Goal: Information Seeking & Learning: Learn about a topic

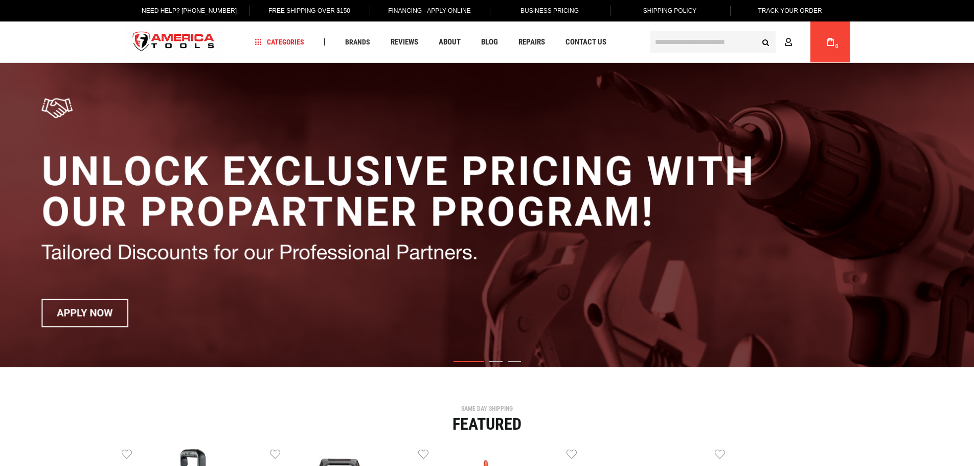
click at [708, 44] on input "text" at bounding box center [712, 42] width 125 height 22
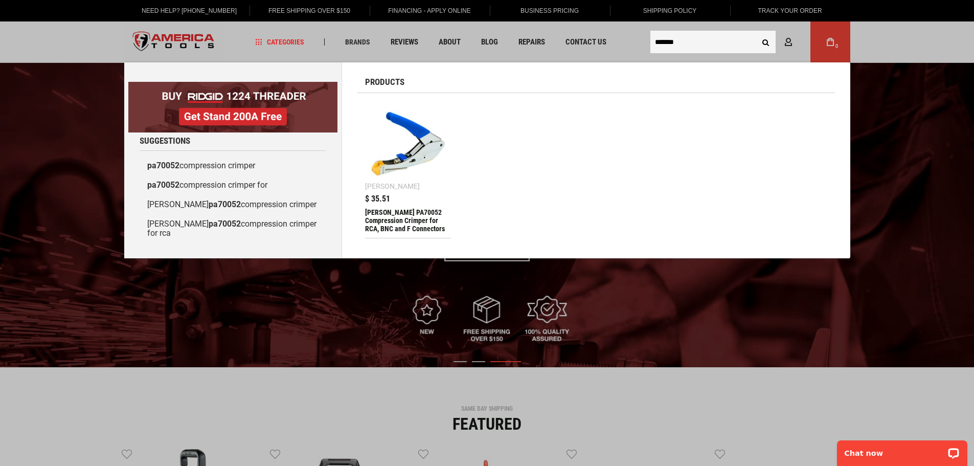
type input "*******"
click at [407, 147] on img at bounding box center [408, 144] width 76 height 76
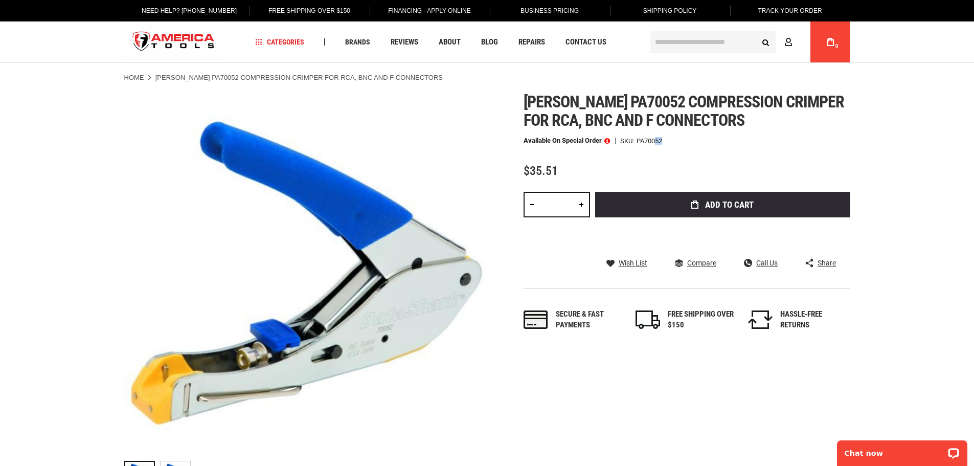
drag, startPoint x: 694, startPoint y: 176, endPoint x: 684, endPoint y: 176, distance: 10.7
click at [684, 144] on div "Available on Special Order SKU PA70052" at bounding box center [687, 140] width 327 height 7
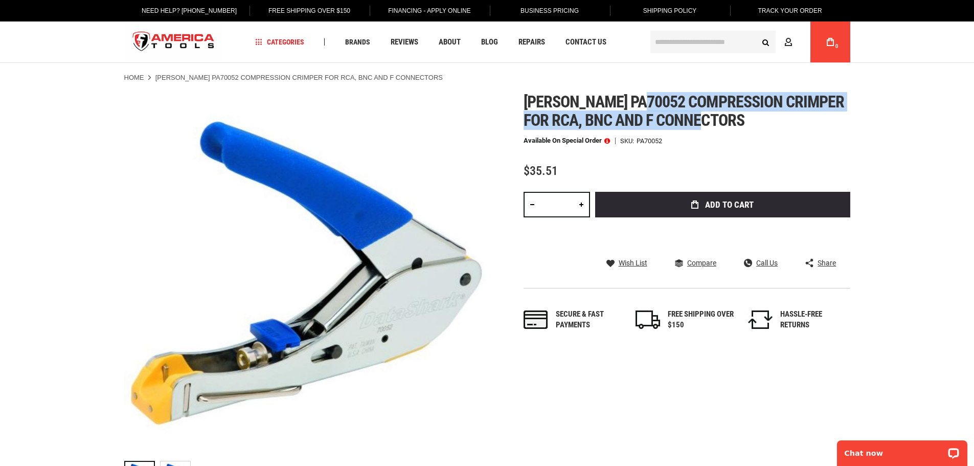
drag, startPoint x: 679, startPoint y: 99, endPoint x: 705, endPoint y: 152, distance: 59.7
click at [705, 129] on h1 "[PERSON_NAME] pa70052 compression crimper for rca, bnc and f connectors" at bounding box center [687, 111] width 327 height 37
copy span "compression crimper for rca, bnc and f connectors"
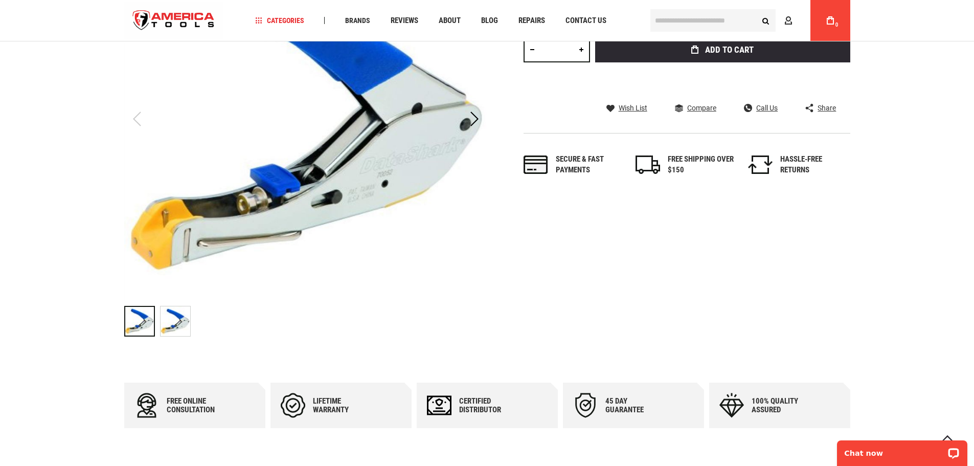
click at [182, 325] on img "Greenlee PA70052 Compression Crimper for RCA, BNC and F Connectors" at bounding box center [176, 321] width 30 height 30
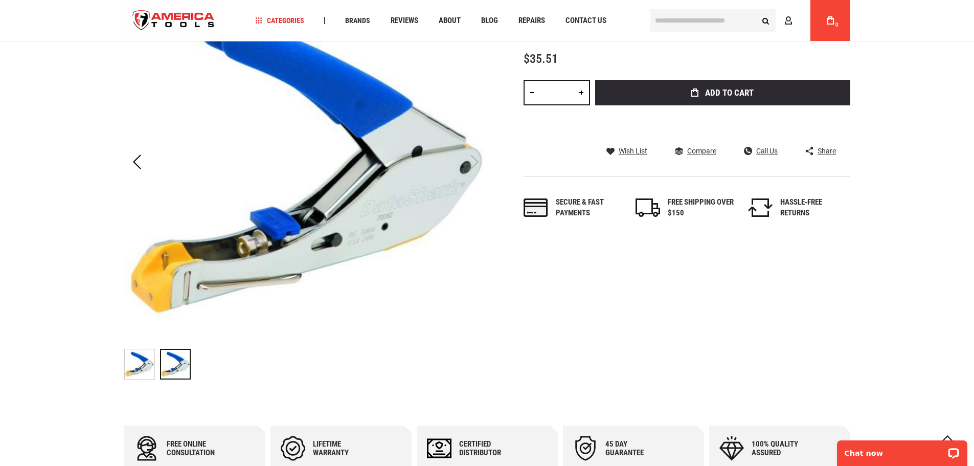
scroll to position [51, 0]
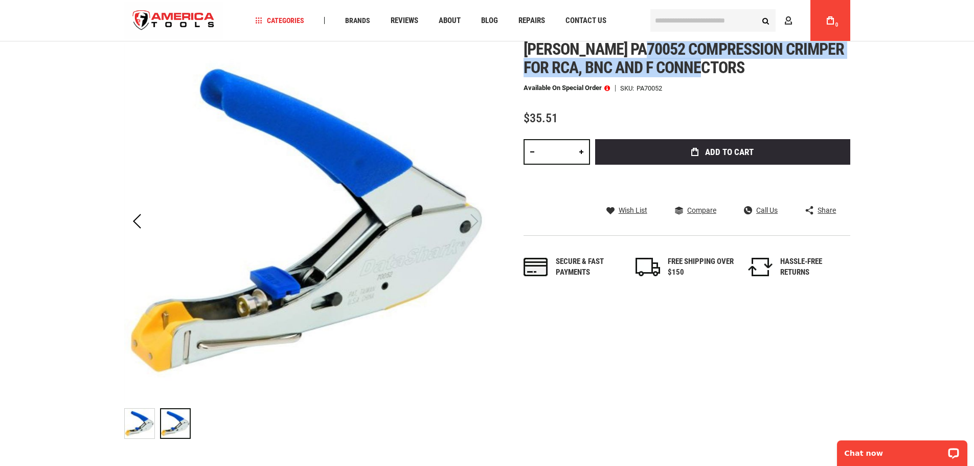
click at [137, 421] on img "Greenlee PA70052 Compression Crimper for RCA, BNC and F Connectors" at bounding box center [140, 423] width 30 height 30
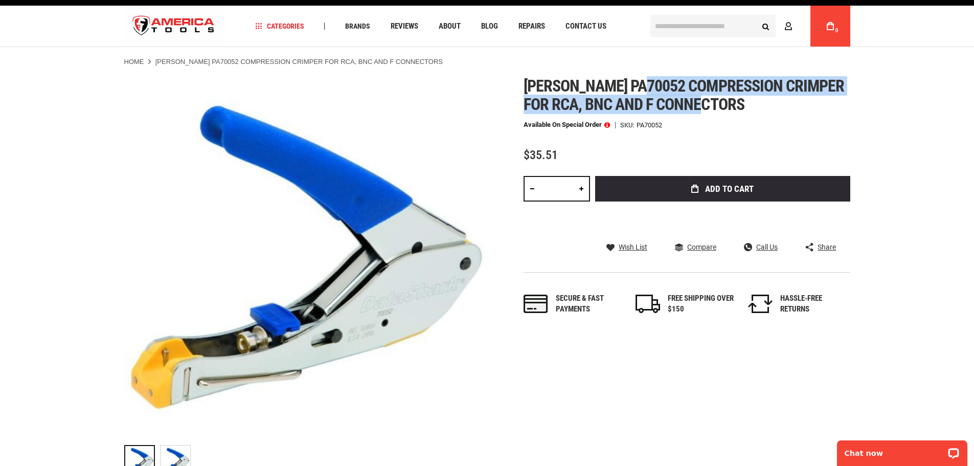
scroll to position [0, 0]
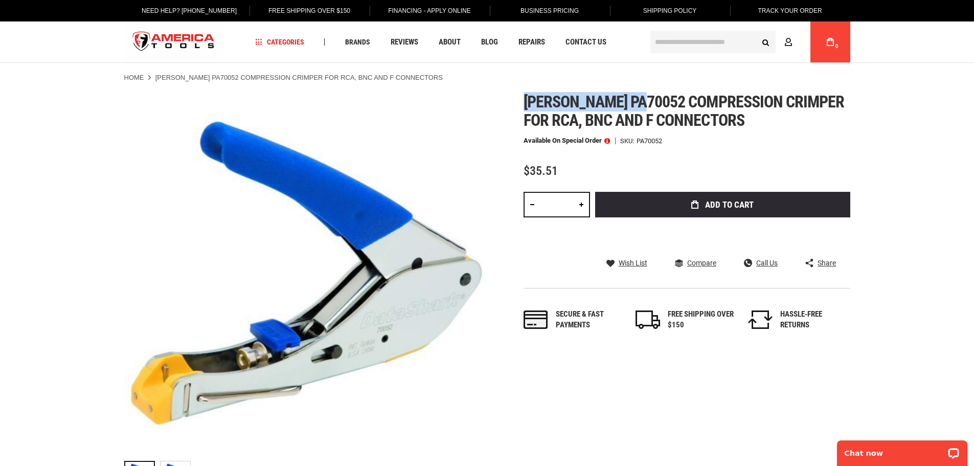
drag, startPoint x: 520, startPoint y: 103, endPoint x: 678, endPoint y: 94, distance: 158.7
click at [678, 94] on div "Skip to the end of the images gallery Skip to the beginning of the images galle…" at bounding box center [487, 295] width 726 height 404
copy span "[PERSON_NAME] pa70052"
click at [566, 110] on span "[PERSON_NAME] pa70052 compression crimper for rca, bnc and f connectors" at bounding box center [684, 111] width 321 height 38
copy span "[PERSON_NAME] pa70052"
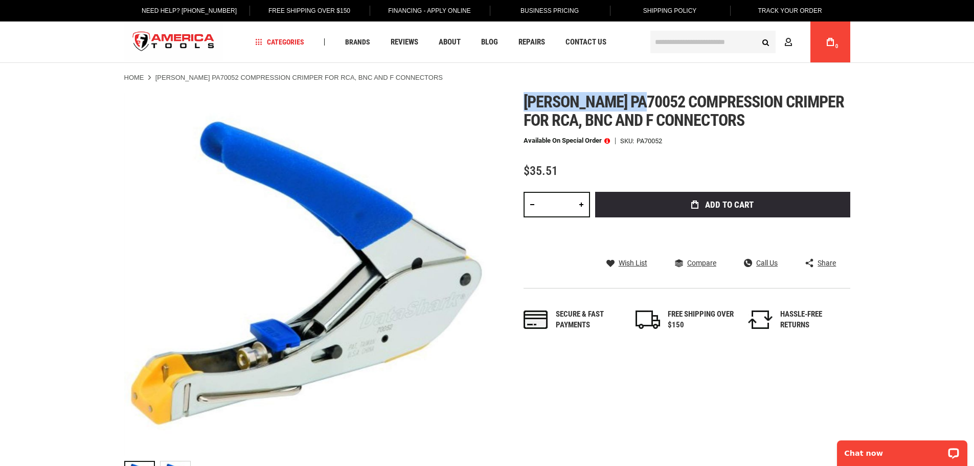
click at [597, 130] on span "[PERSON_NAME] pa70052 compression crimper for rca, bnc and f connectors" at bounding box center [684, 111] width 321 height 38
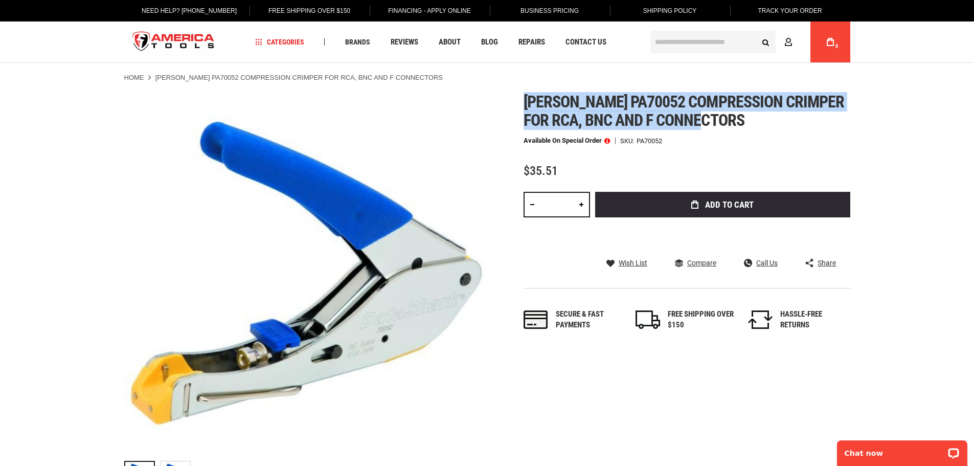
drag, startPoint x: 632, startPoint y: 151, endPoint x: 515, endPoint y: 108, distance: 124.7
click at [515, 108] on div "Skip to the end of the images gallery Skip to the beginning of the images galle…" at bounding box center [487, 295] width 726 height 404
copy span "[PERSON_NAME] pa70052 compression crimper for rca, bnc and f connectors"
